Goal: Task Accomplishment & Management: Use online tool/utility

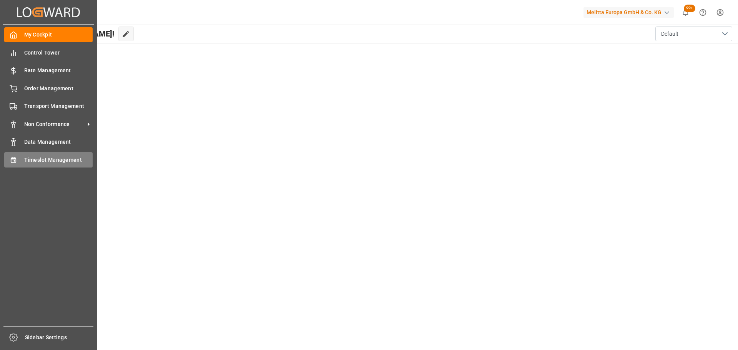
click at [36, 160] on span "Timeslot Management" at bounding box center [58, 160] width 69 height 8
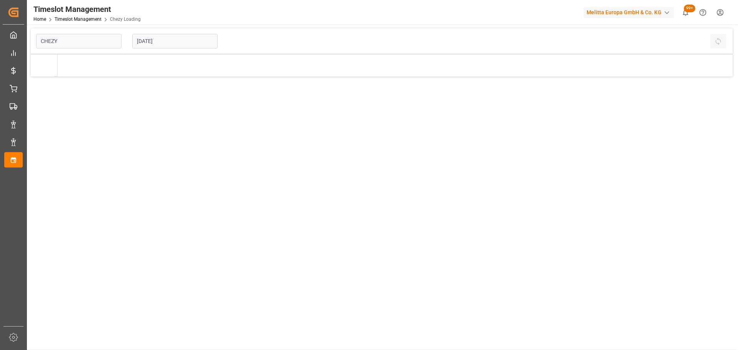
type input "Chezy Loading"
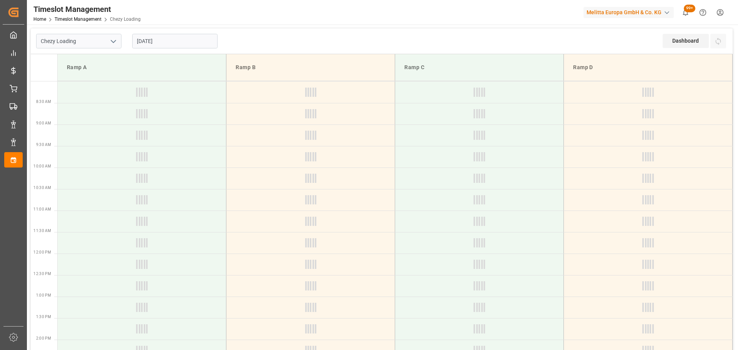
click at [170, 44] on input "[DATE]" at bounding box center [174, 41] width 85 height 15
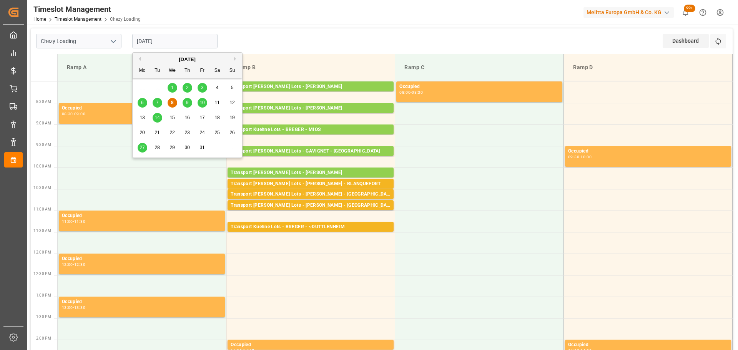
click at [157, 101] on span "7" at bounding box center [157, 102] width 3 height 5
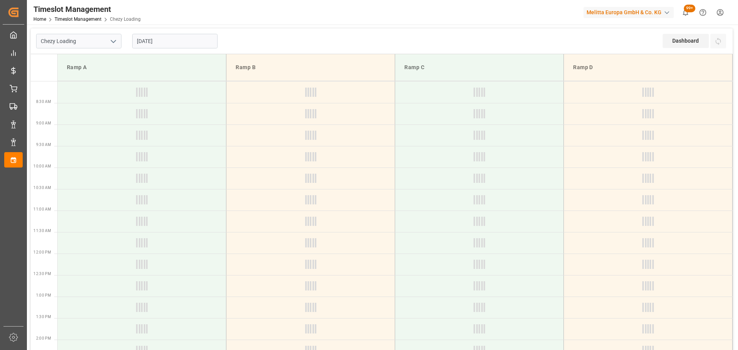
type input "[DATE]"
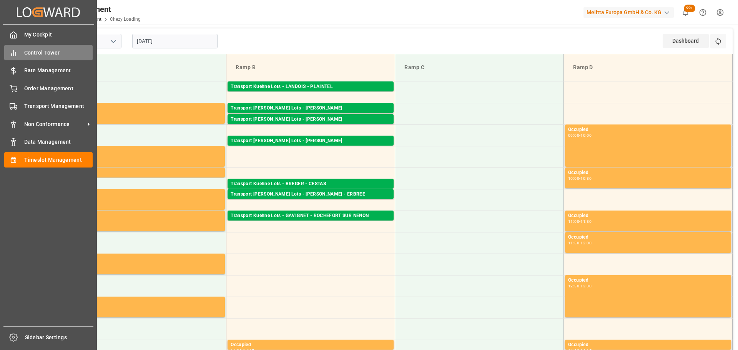
click at [21, 54] on div "Control Tower Control Tower" at bounding box center [48, 52] width 88 height 15
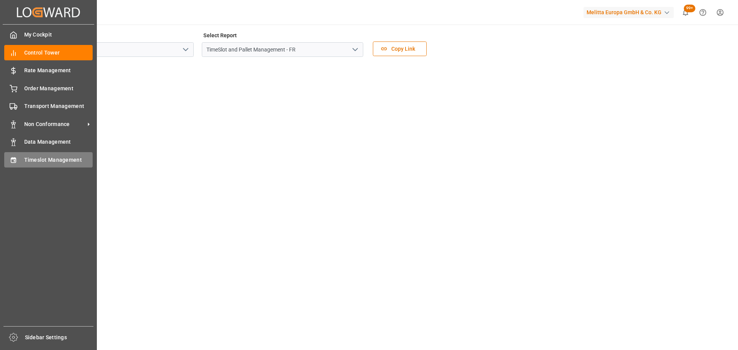
click at [17, 157] on icon at bounding box center [14, 161] width 8 height 8
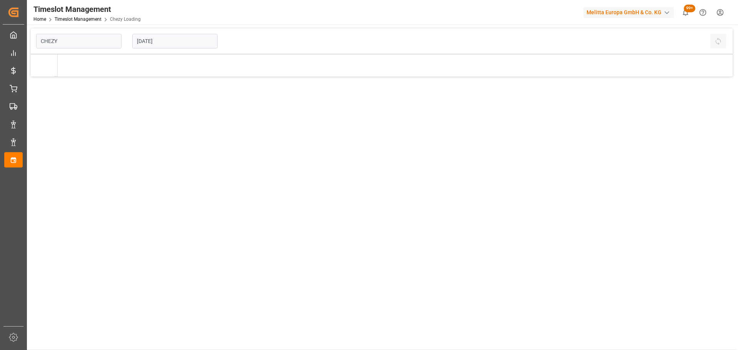
type input "Chezy Loading"
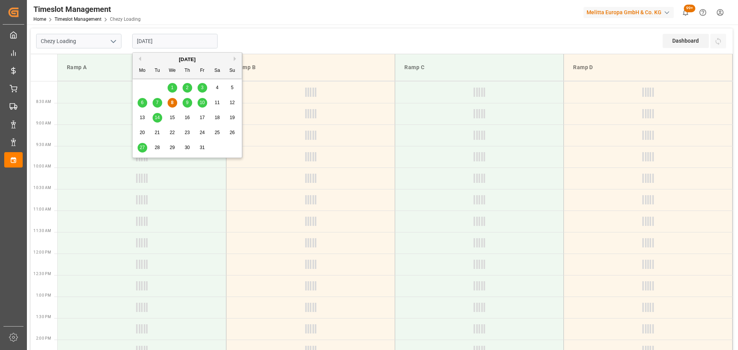
click at [150, 41] on input "[DATE]" at bounding box center [174, 41] width 85 height 15
click at [157, 100] on span "7" at bounding box center [157, 102] width 3 height 5
type input "[DATE]"
